Goal: Check status: Check status

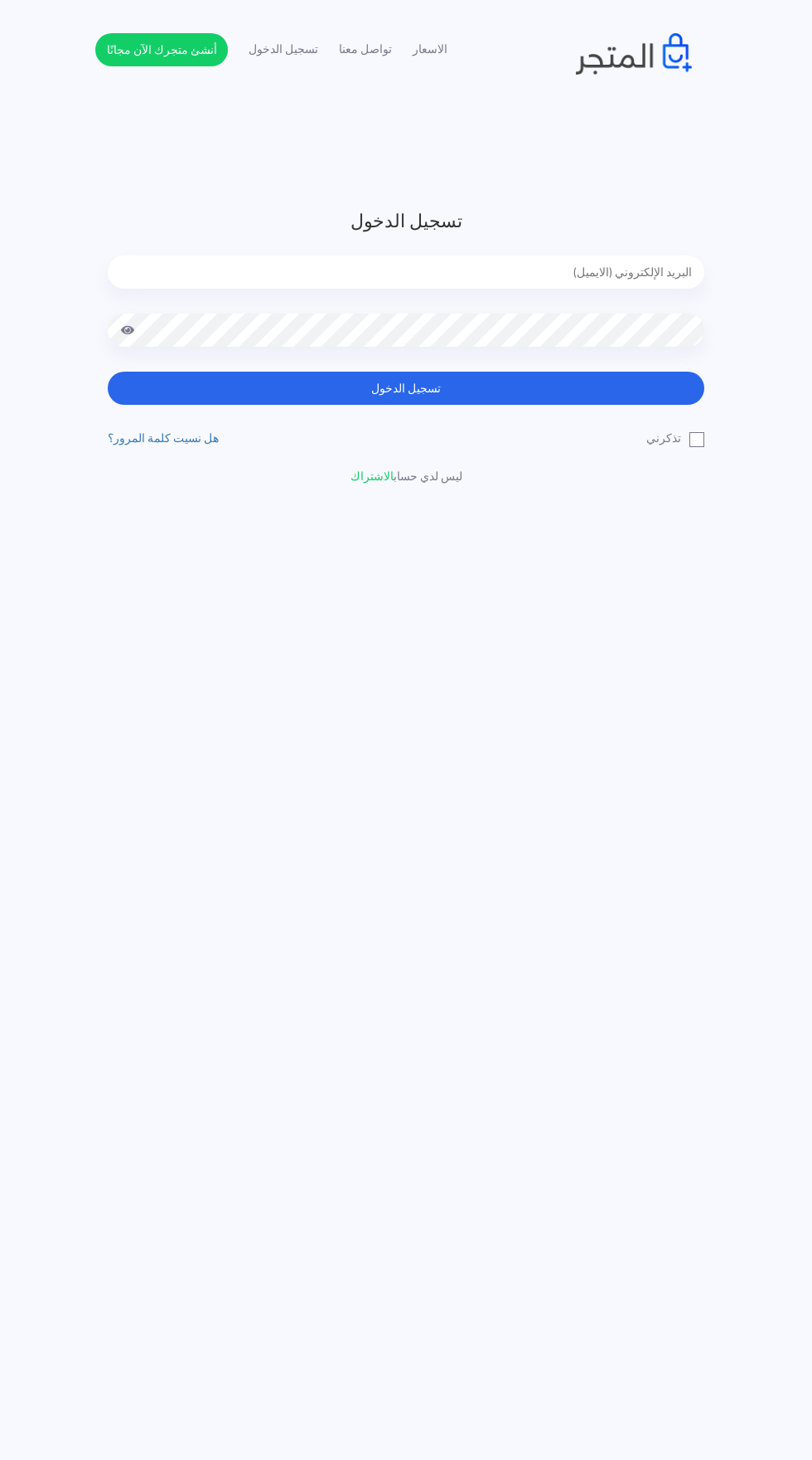
click at [214, 272] on input "email" at bounding box center [406, 272] width 597 height 33
type input "[EMAIL_ADDRESS][DOMAIN_NAME]"
click at [108, 371] on button "تسجيل الدخول" at bounding box center [406, 387] width 597 height 33
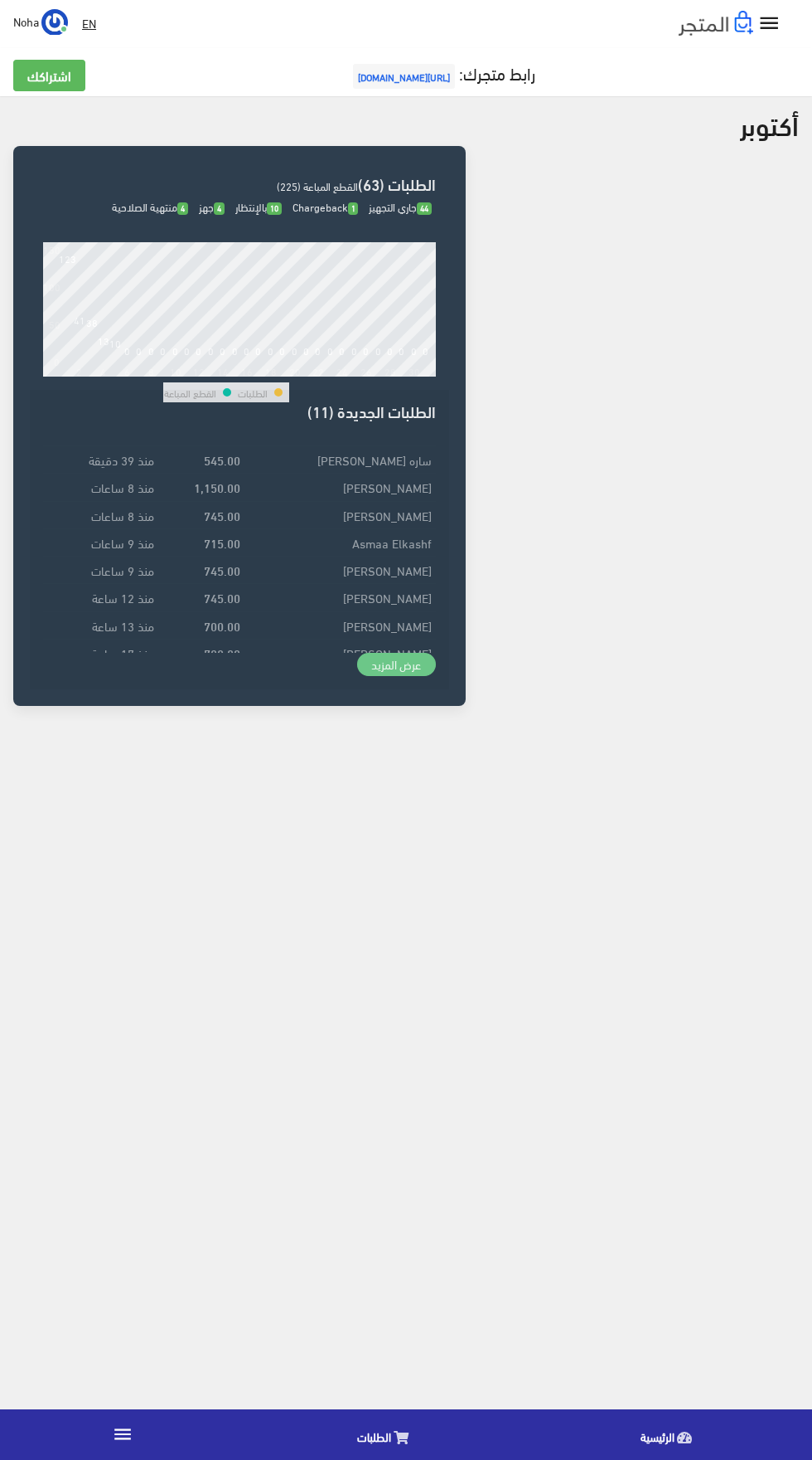
click at [401, 655] on link "عرض المزيد" at bounding box center [397, 664] width 80 height 24
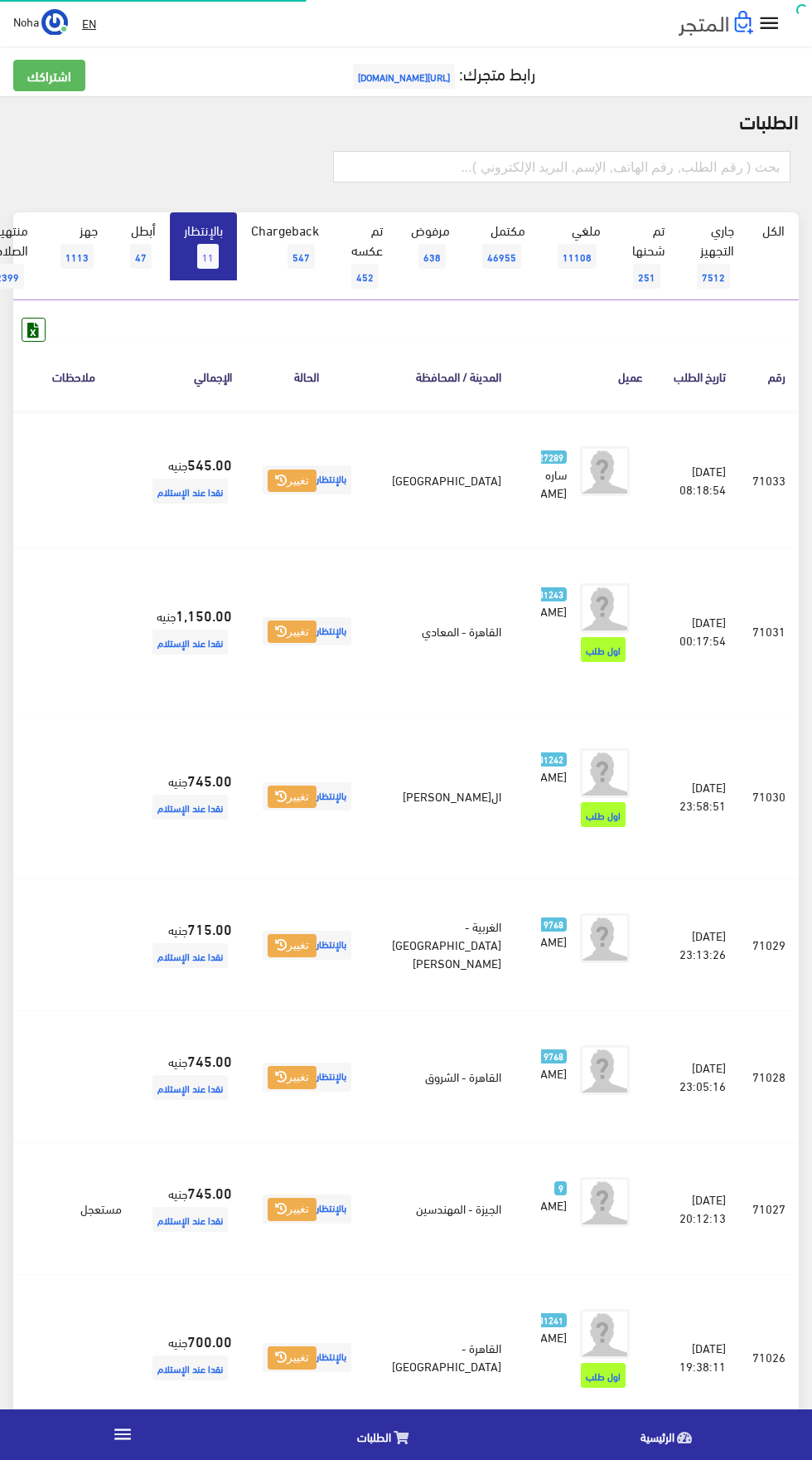
scroll to position [0, -43]
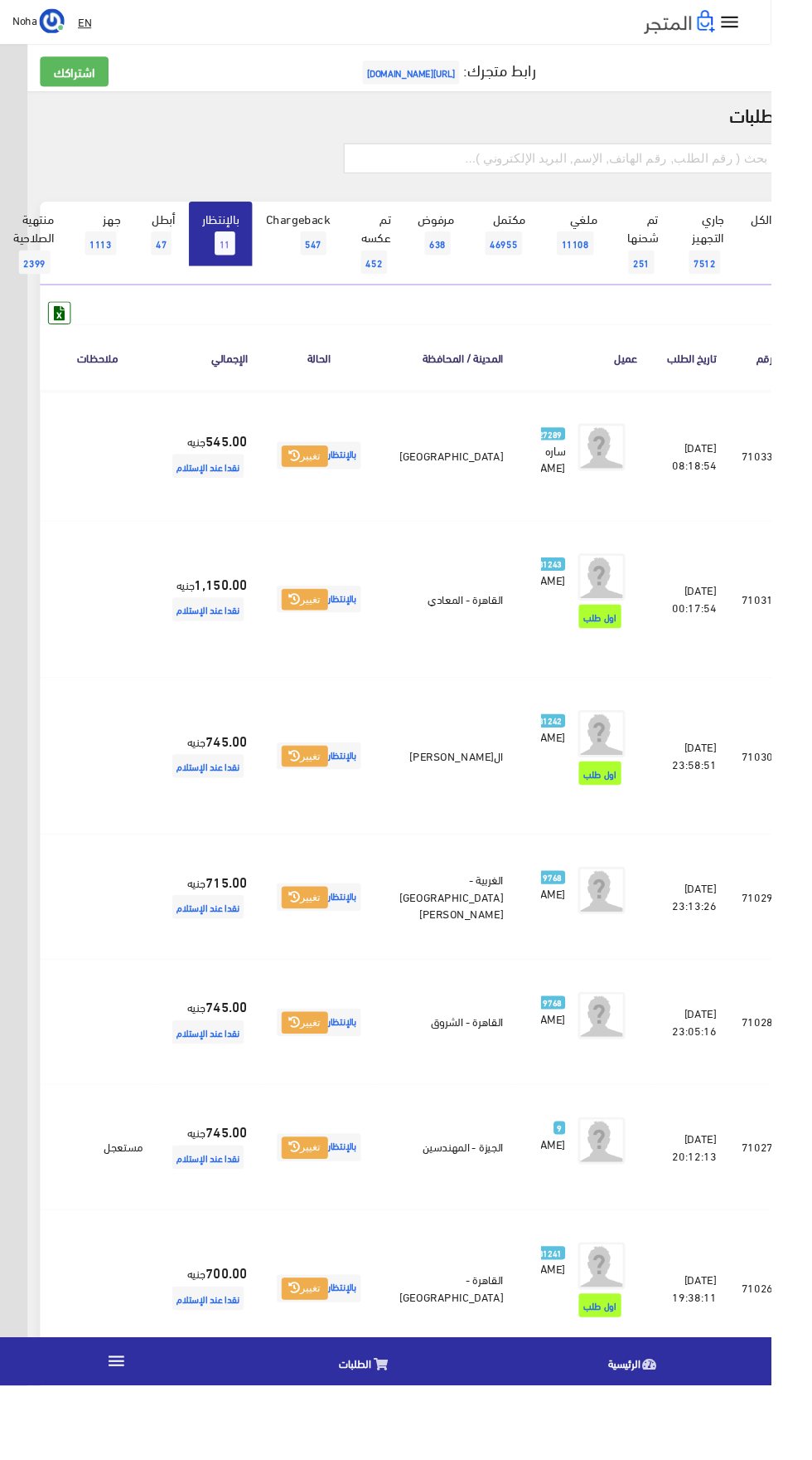
click at [28, 495] on link at bounding box center [7, 480] width 43 height 32
click at [14, 638] on icon at bounding box center [7, 632] width 15 height 13
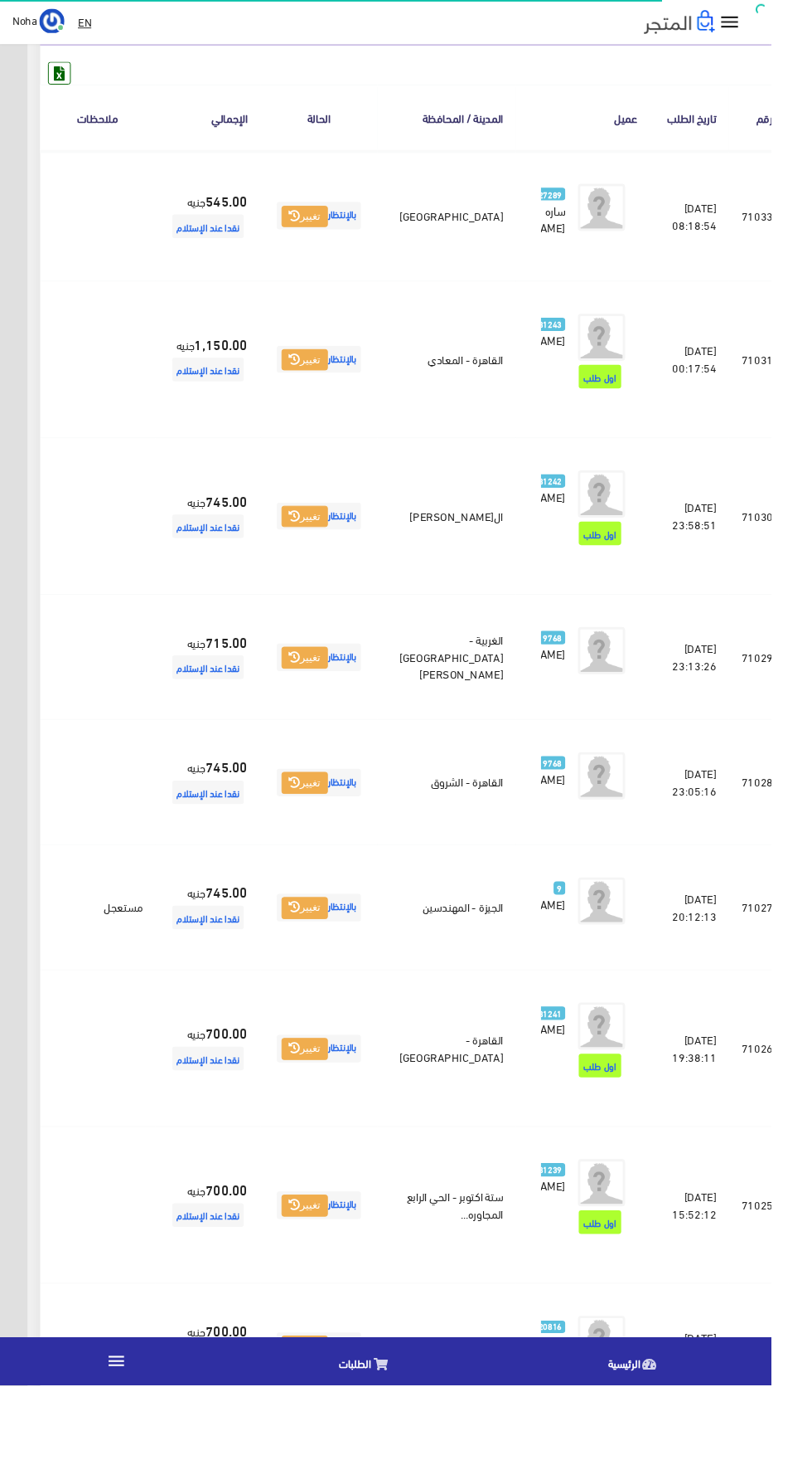
scroll to position [256, -43]
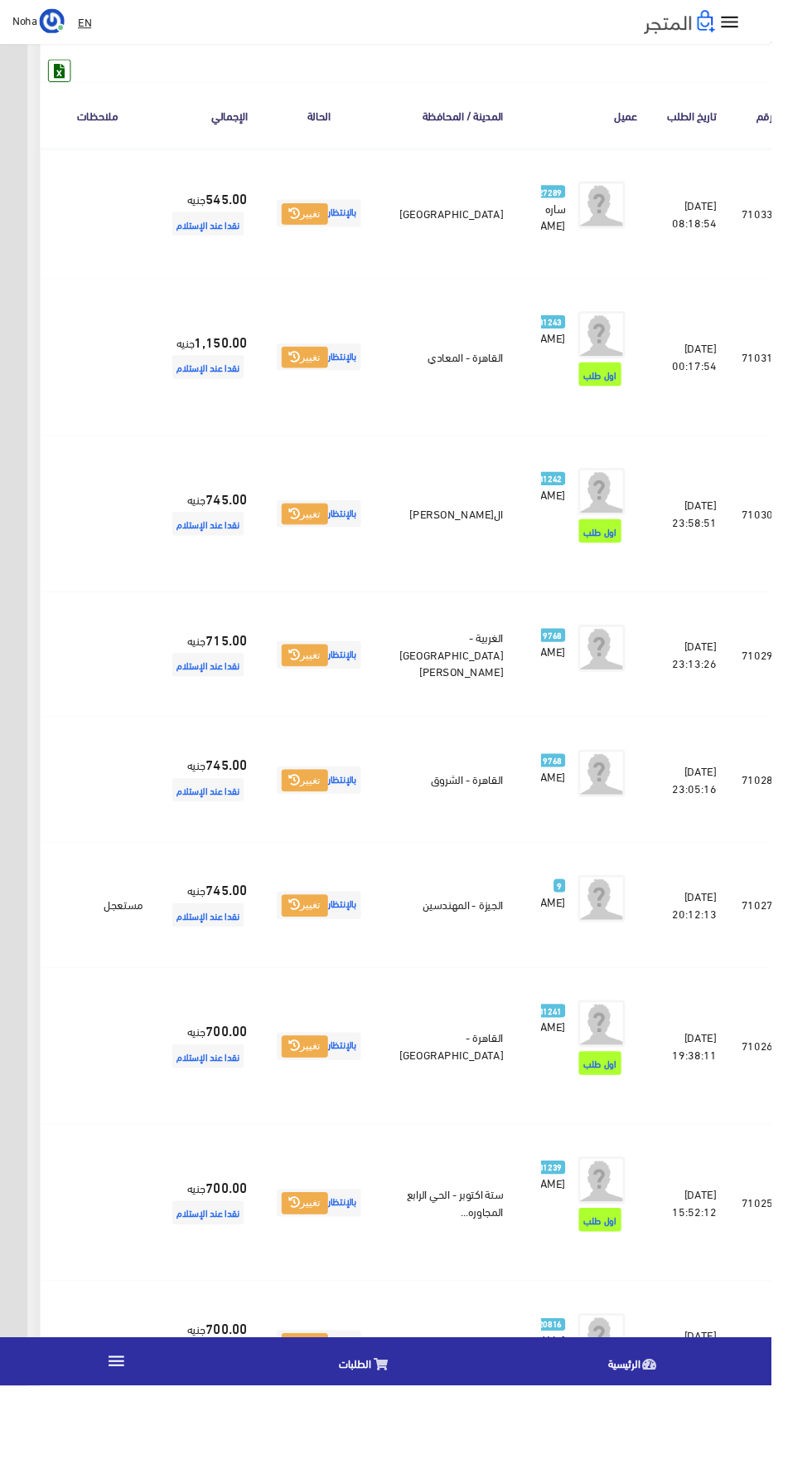
click at [28, 557] on link at bounding box center [7, 541] width 43 height 32
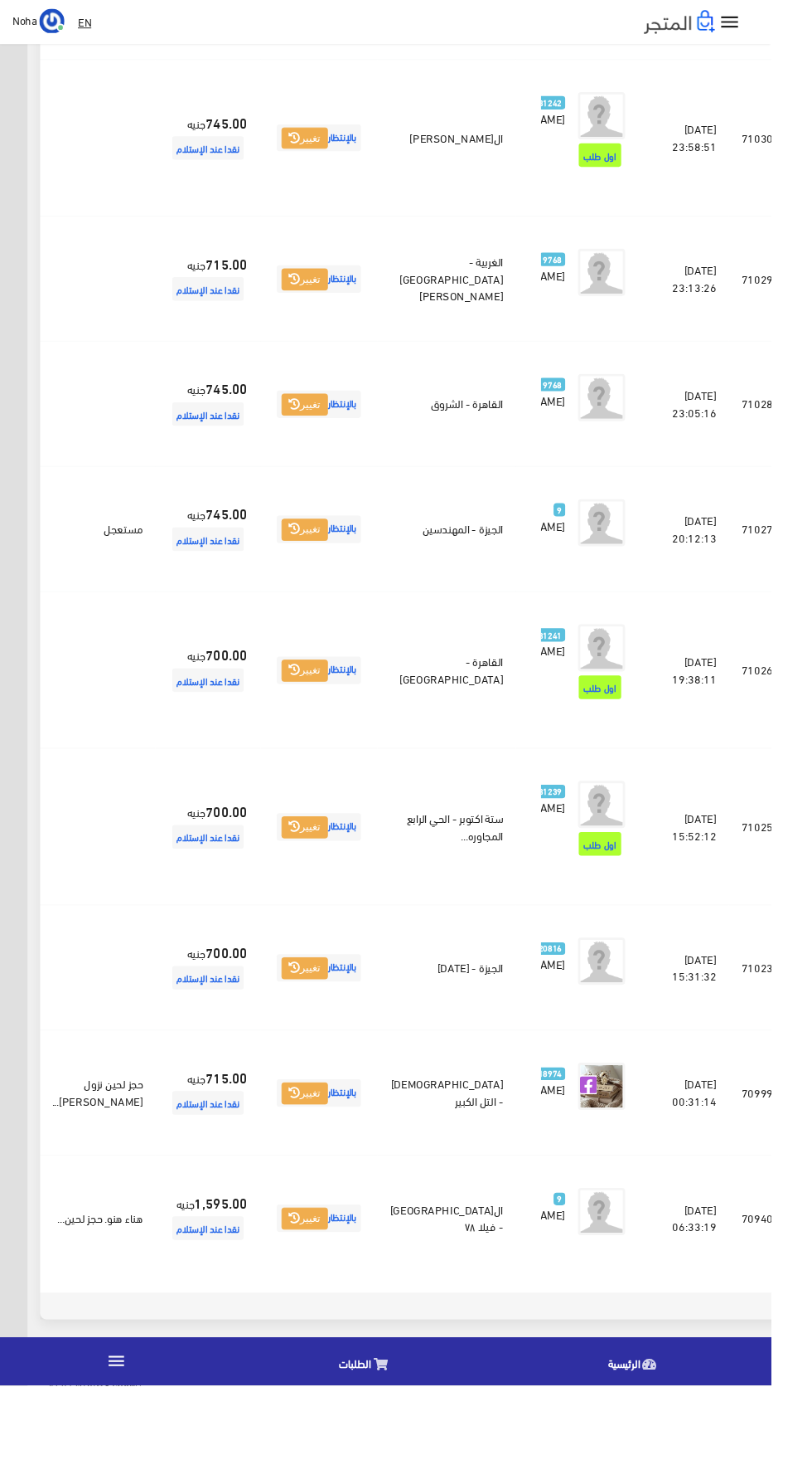
scroll to position [669, -43]
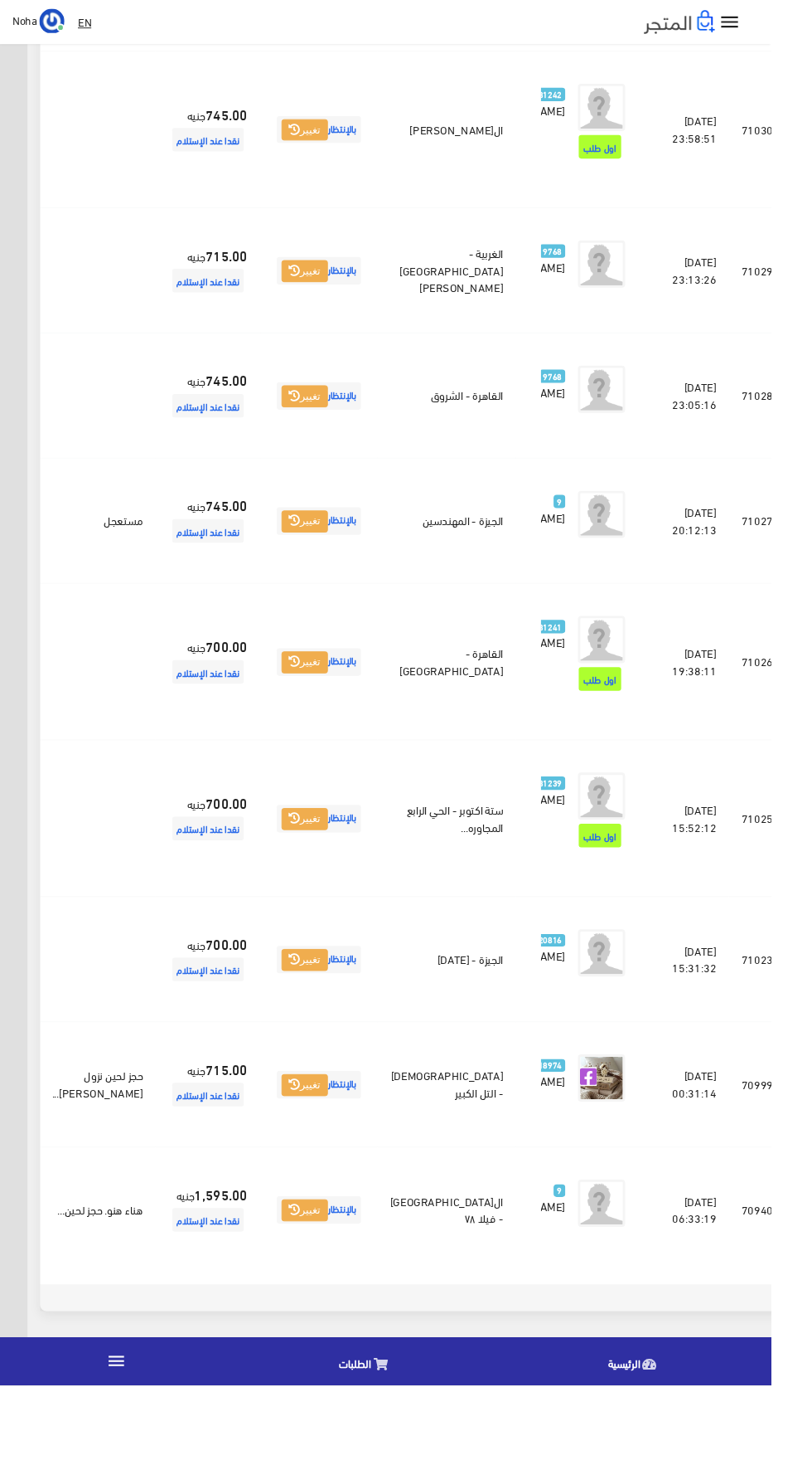
click at [14, 1150] on icon at bounding box center [7, 1142] width 15 height 13
